Goal: Task Accomplishment & Management: Manage account settings

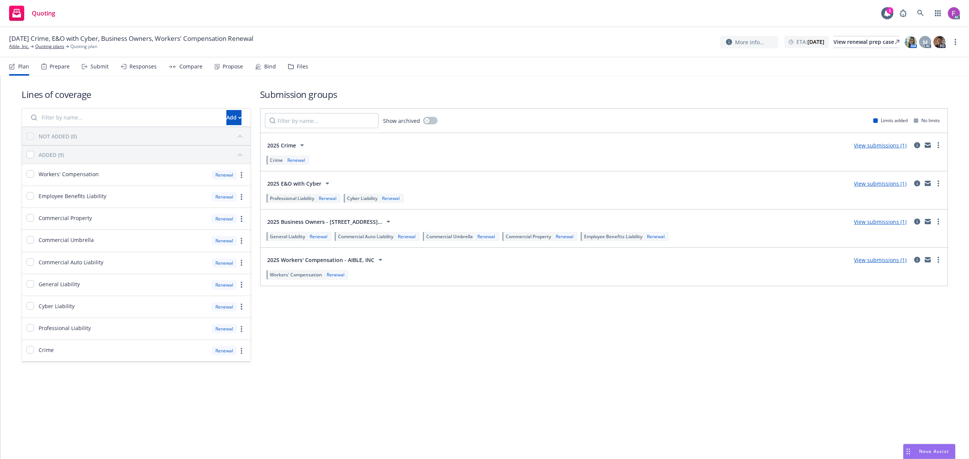
click at [292, 61] on div "Files" at bounding box center [298, 67] width 20 height 18
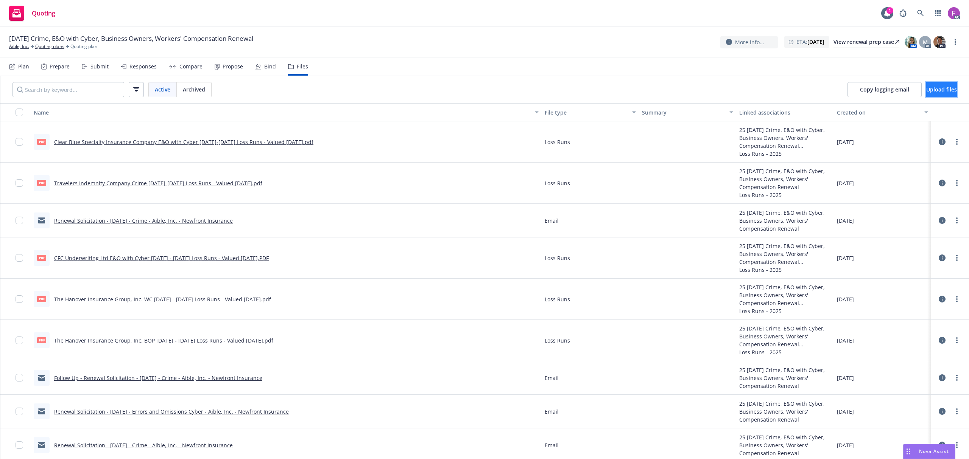
click at [930, 91] on span "Upload files" at bounding box center [941, 89] width 31 height 7
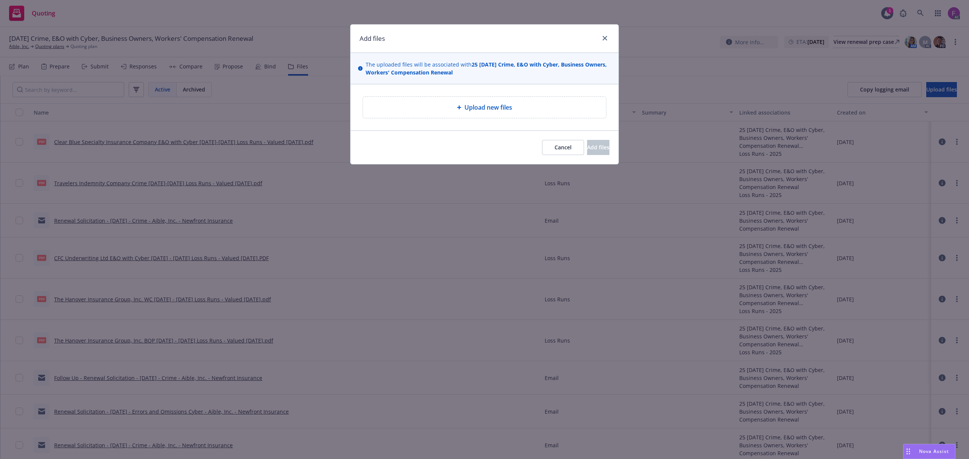
click at [499, 107] on span "Upload new files" at bounding box center [488, 107] width 48 height 9
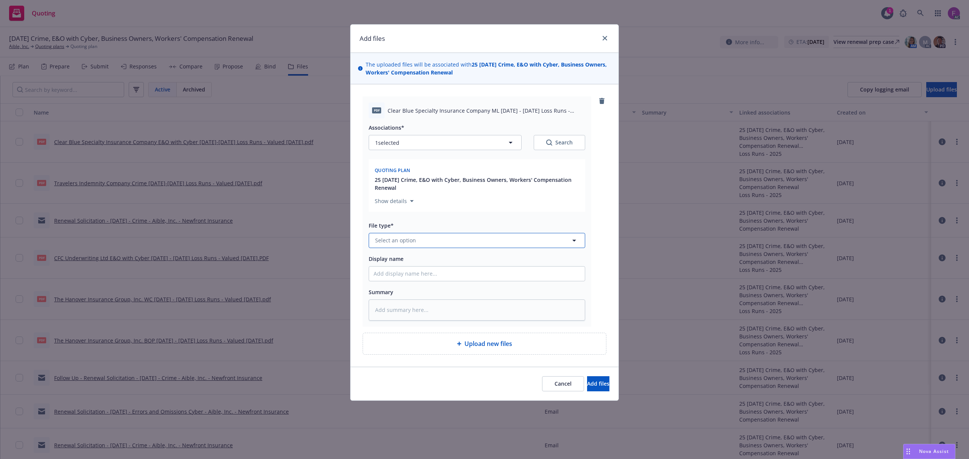
click at [454, 241] on button "Select an option" at bounding box center [476, 240] width 216 height 15
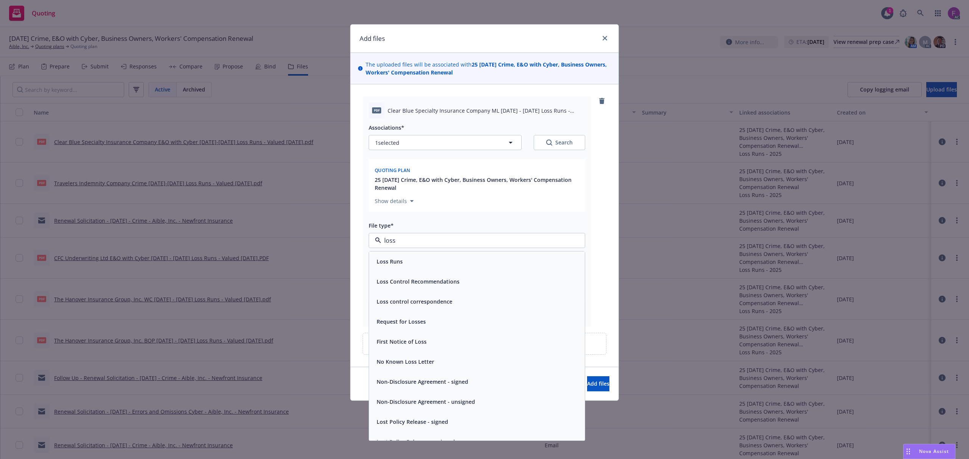
paste input "Loss Run"
type input "Loss Run"
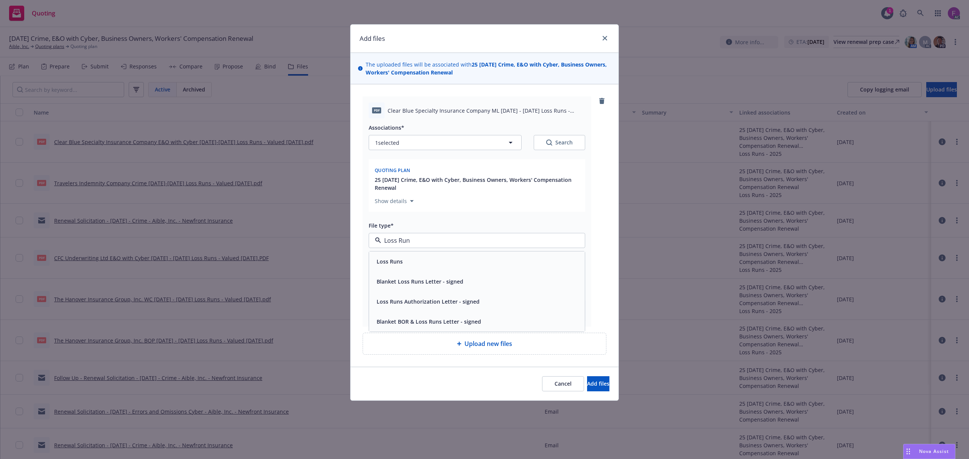
click at [403, 264] on div "Loss Runs" at bounding box center [476, 261] width 207 height 11
click at [395, 146] on span "1 selected" at bounding box center [387, 143] width 24 height 8
type textarea "x"
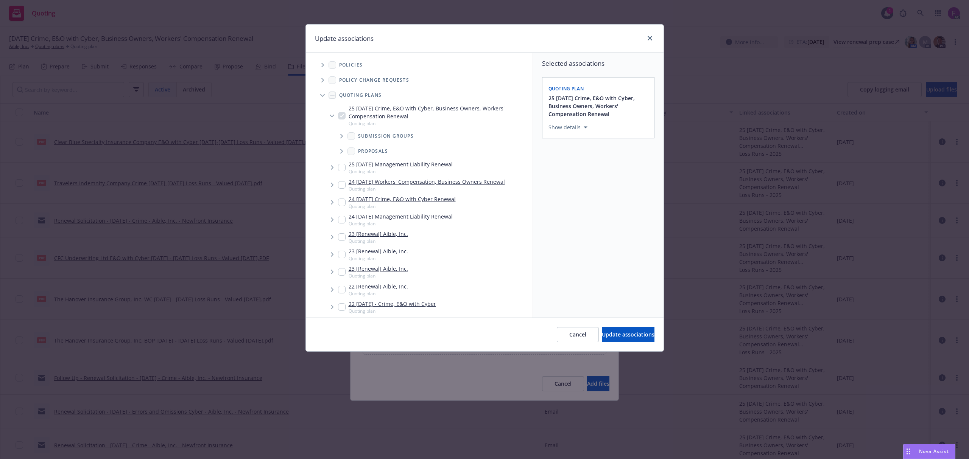
click at [320, 63] on span "Tree Example" at bounding box center [322, 65] width 12 height 12
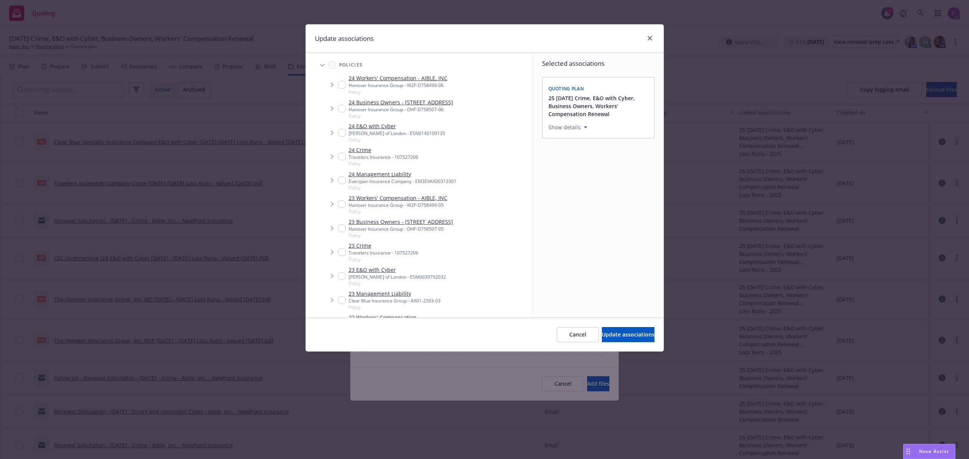
click at [421, 35] on div "Update associations" at bounding box center [485, 39] width 358 height 28
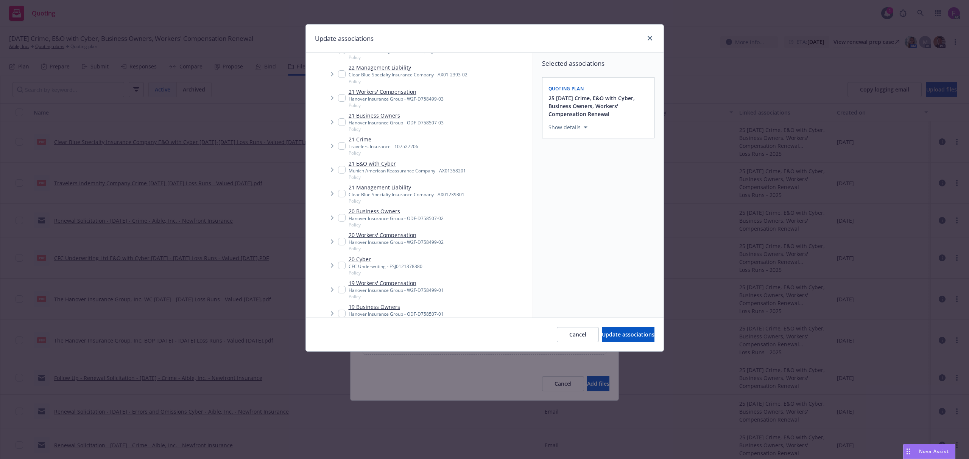
click at [339, 174] on input "Tree Example" at bounding box center [342, 170] width 8 height 8
checkbox input "true"
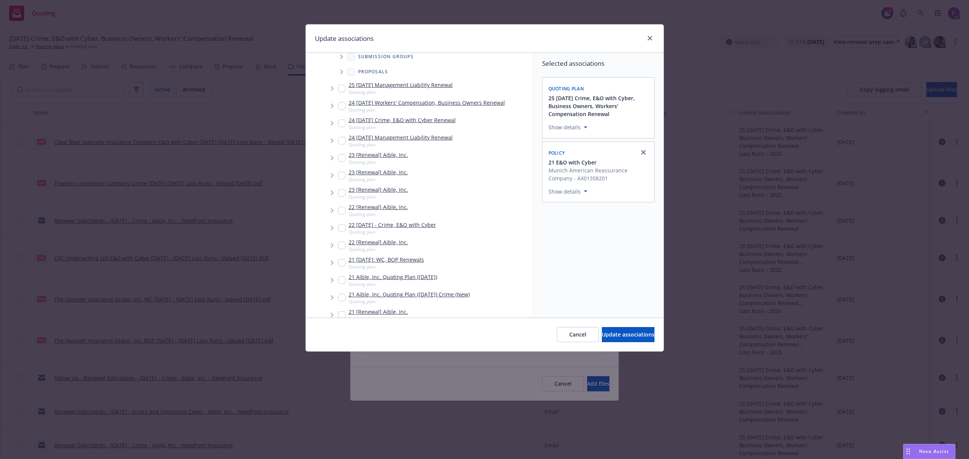
scroll to position [976, 0]
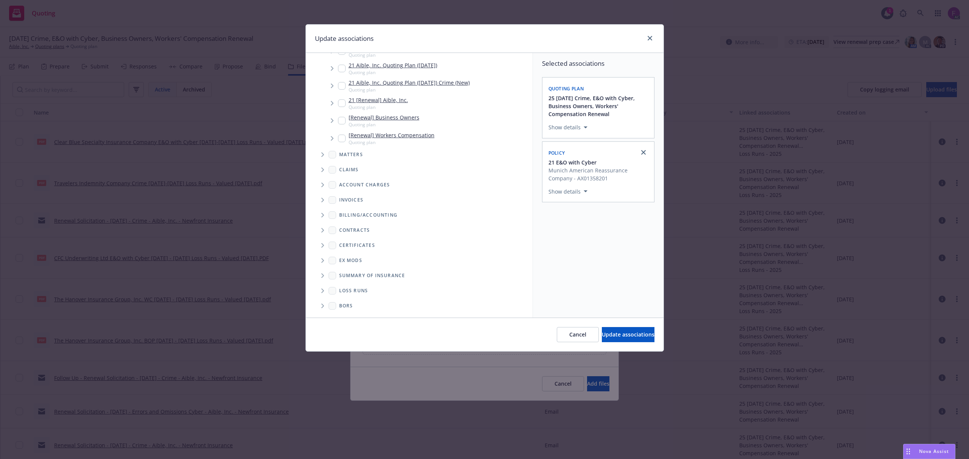
click at [323, 288] on span "Folder Tree Example" at bounding box center [322, 291] width 12 height 12
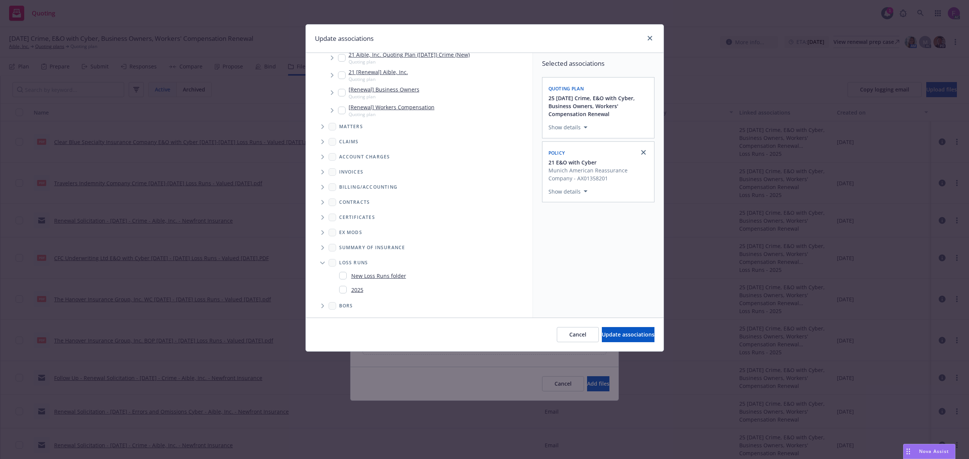
scroll to position [1005, 0]
click at [336, 289] on span "2025" at bounding box center [349, 290] width 27 height 11
checkbox input "true"
click at [602, 295] on div "Selected associations Quoting plan 25 [DATE] Crime, E&O with Cyber, Business Ow…" at bounding box center [598, 185] width 131 height 265
click at [603, 328] on button "Update associations" at bounding box center [628, 334] width 53 height 15
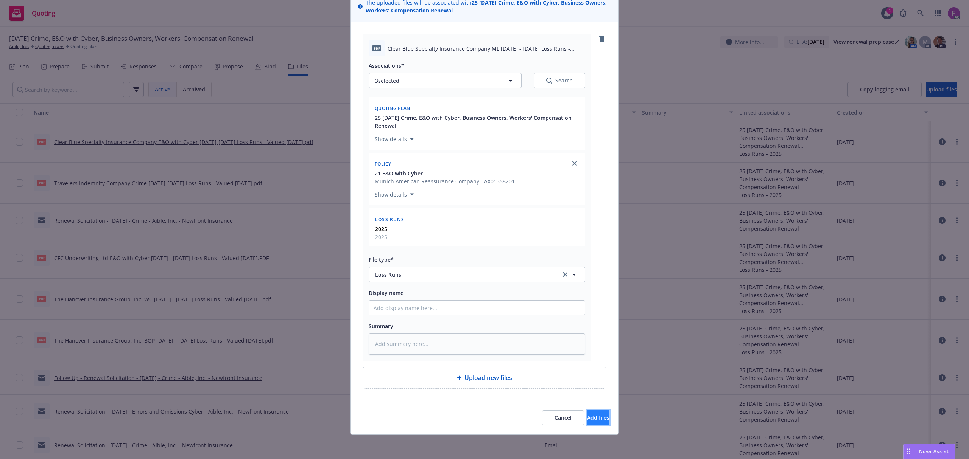
click at [587, 419] on span "Add files" at bounding box center [598, 417] width 22 height 7
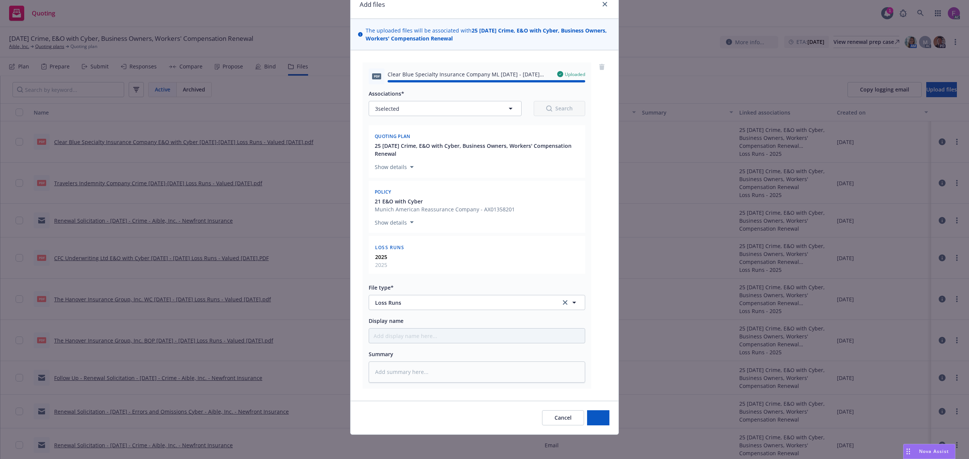
type textarea "x"
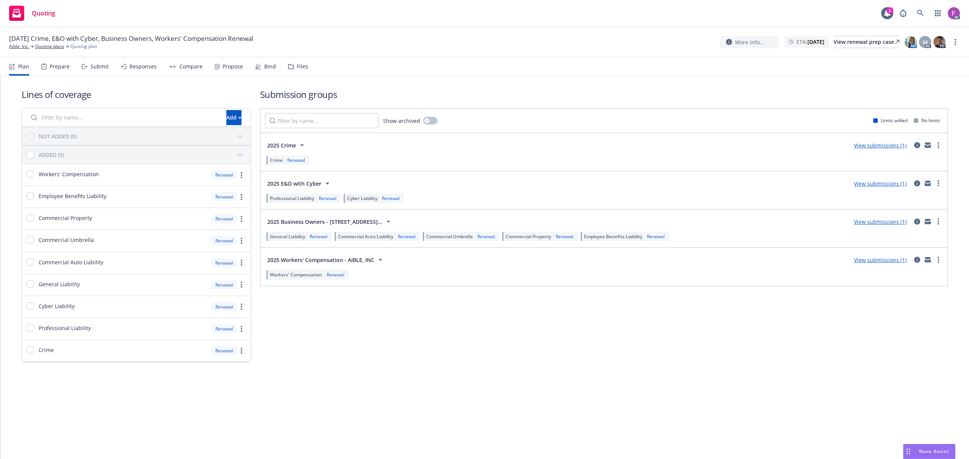
click at [291, 68] on div "Files" at bounding box center [298, 67] width 20 height 18
